Goal: Information Seeking & Learning: Learn about a topic

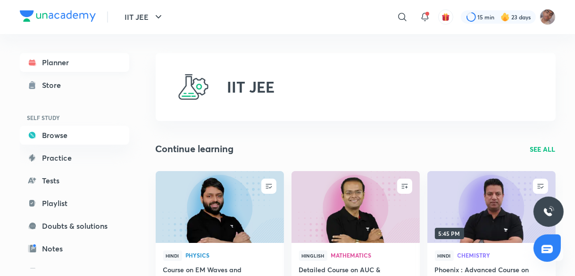
click at [79, 57] on link "Planner" at bounding box center [75, 62] width 110 height 19
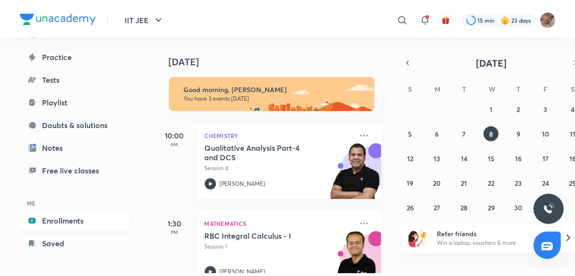
scroll to position [103, 0]
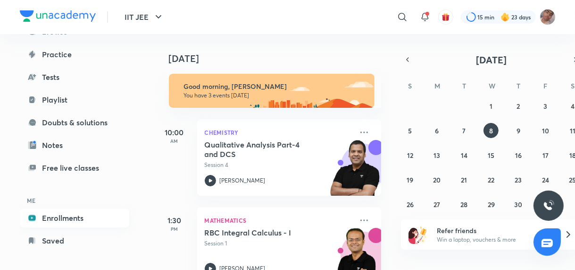
click at [84, 223] on link "Enrollments" at bounding box center [75, 217] width 110 height 19
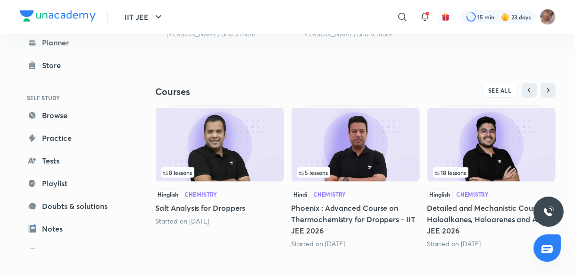
scroll to position [385, 0]
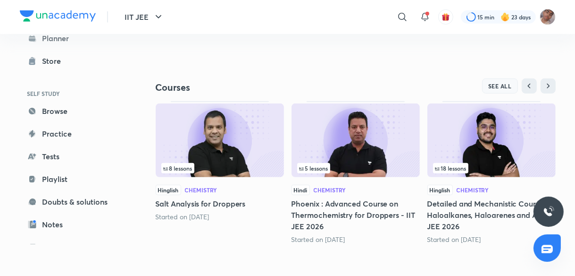
click at [490, 86] on span "SEE ALL" at bounding box center [501, 86] width 24 height 7
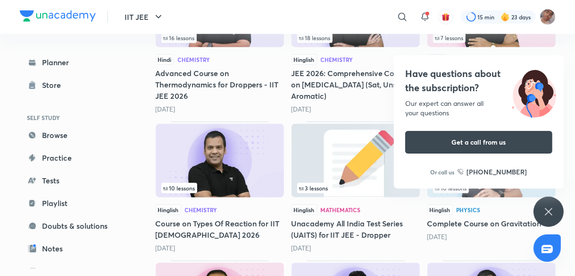
scroll to position [795, 0]
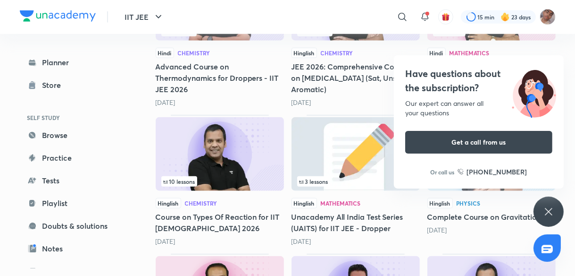
click at [234, 160] on img at bounding box center [220, 154] width 128 height 74
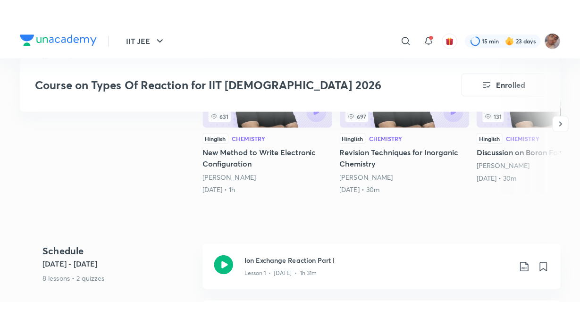
scroll to position [351, 0]
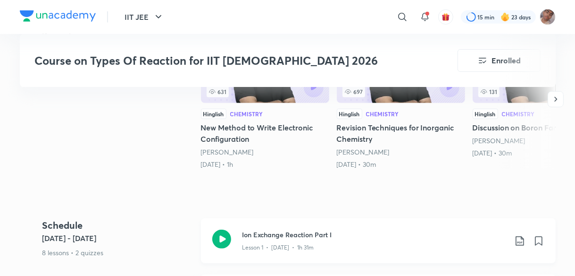
click at [369, 229] on h3 "Ion Exchange Reaction Part I" at bounding box center [375, 234] width 264 height 10
